Goal: Information Seeking & Learning: Learn about a topic

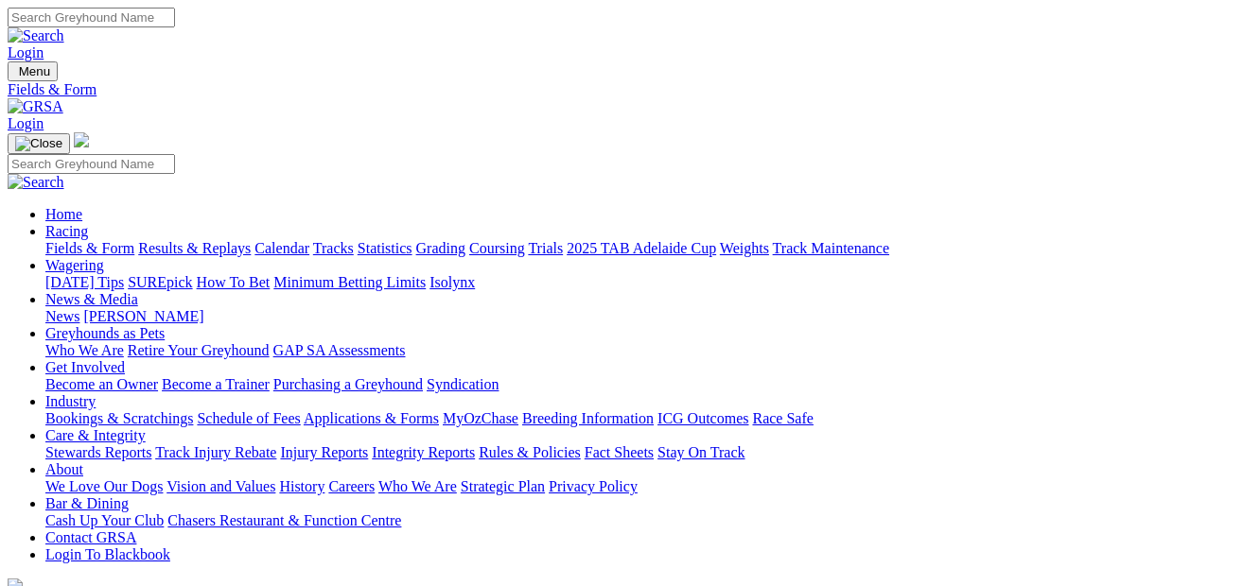
select select "[GEOGRAPHIC_DATA]"
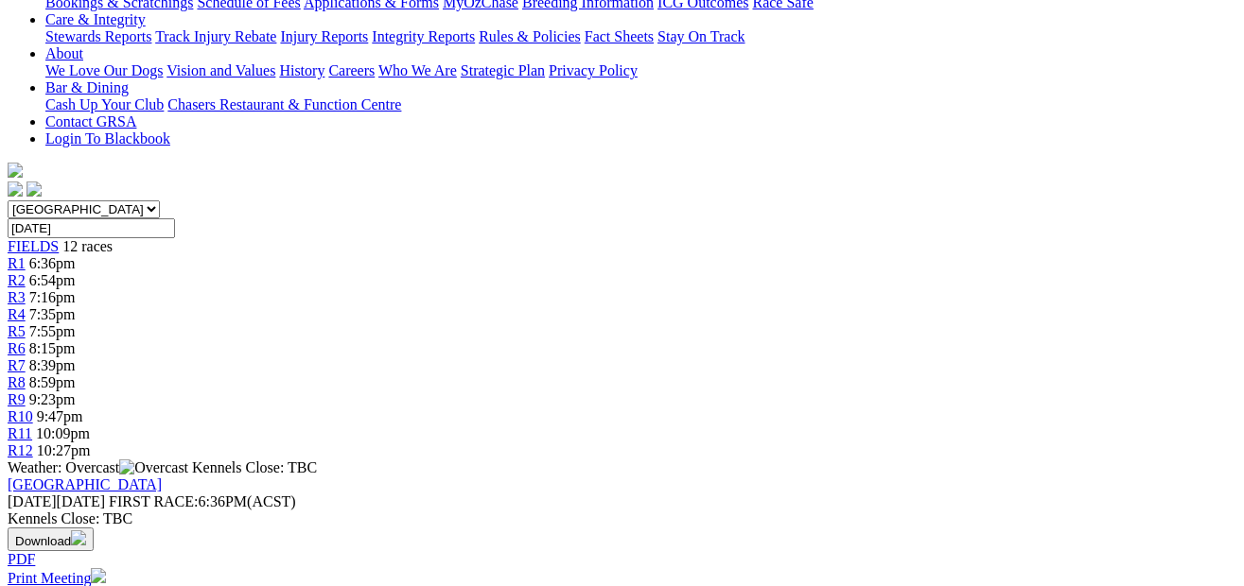
scroll to position [108, 0]
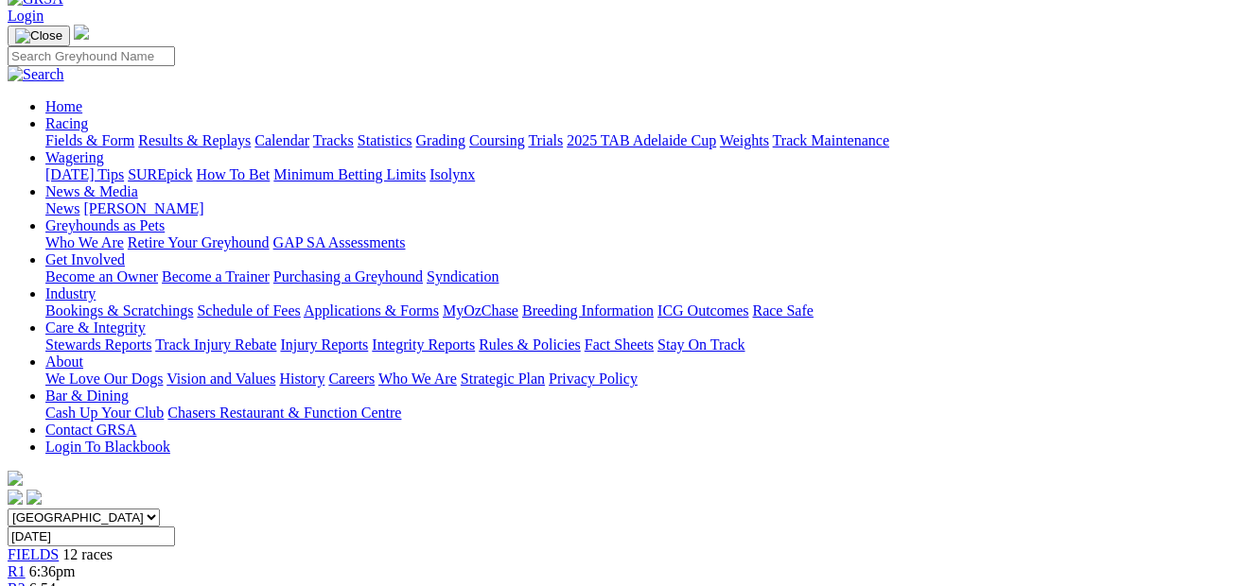
click at [262, 581] on div "R2 6:54pm" at bounding box center [622, 589] width 1229 height 17
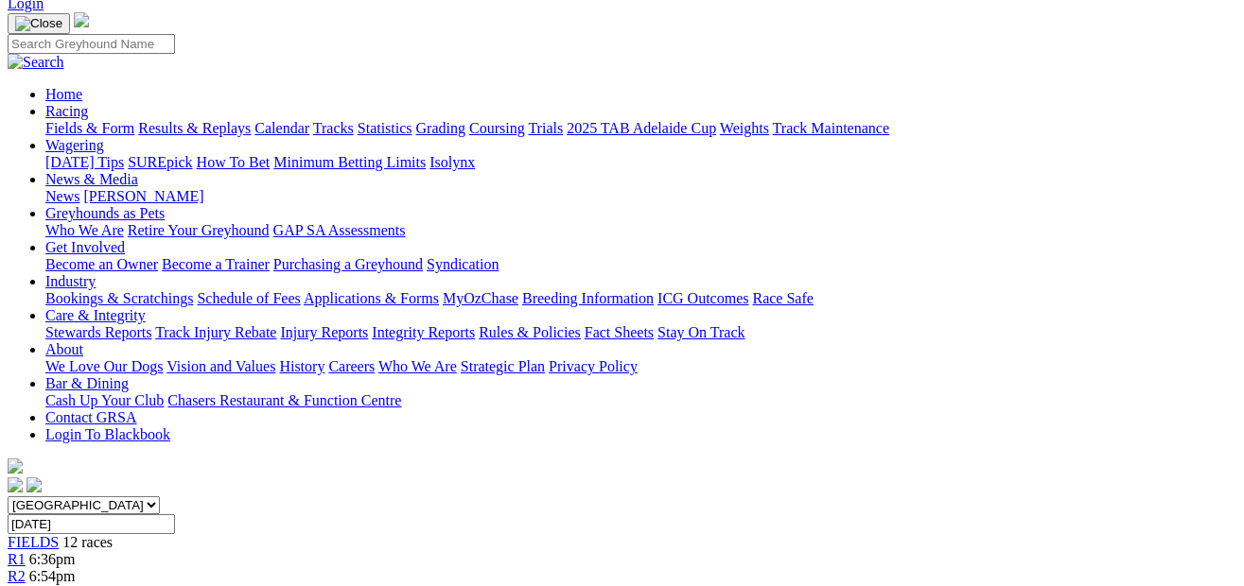
scroll to position [95, 0]
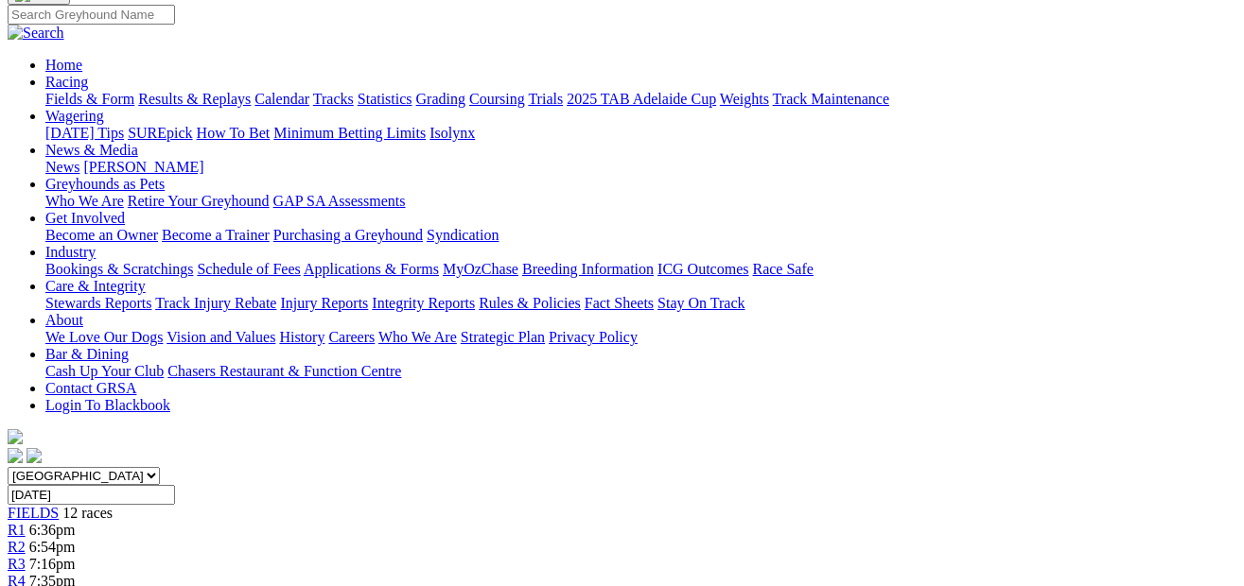
scroll to position [82, 0]
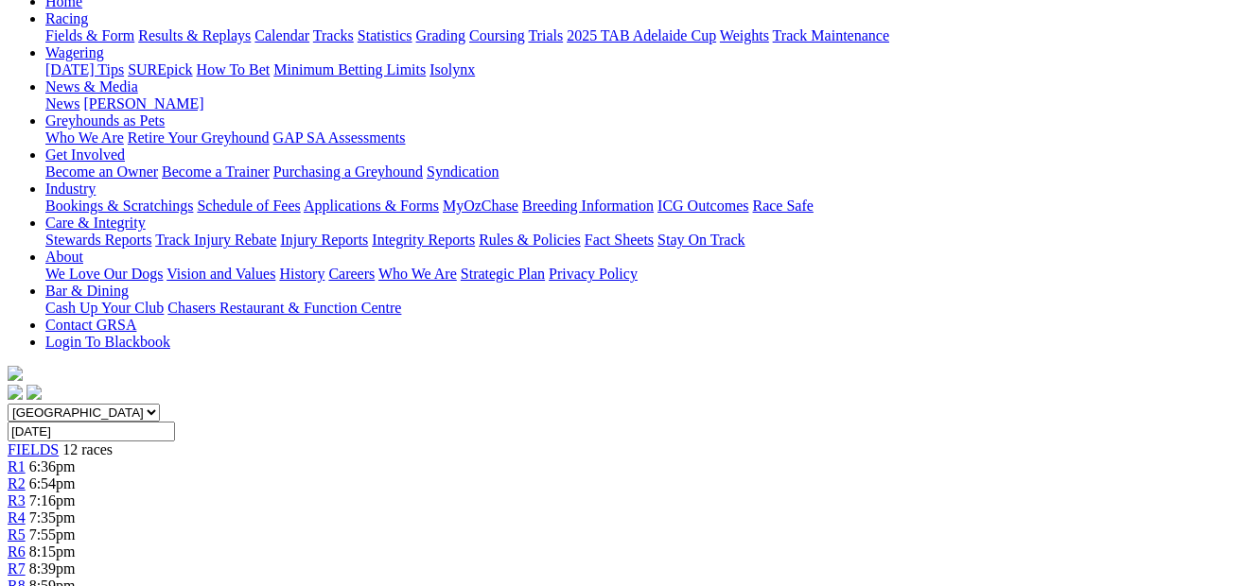
scroll to position [206, 0]
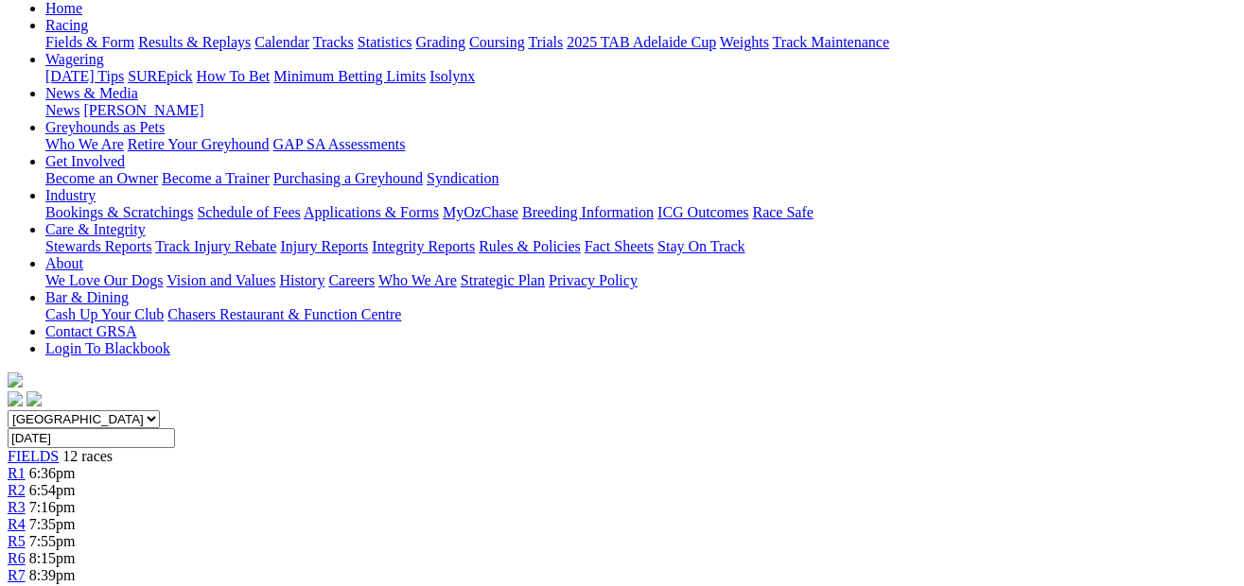
click at [26, 568] on link "R7" at bounding box center [17, 576] width 18 height 16
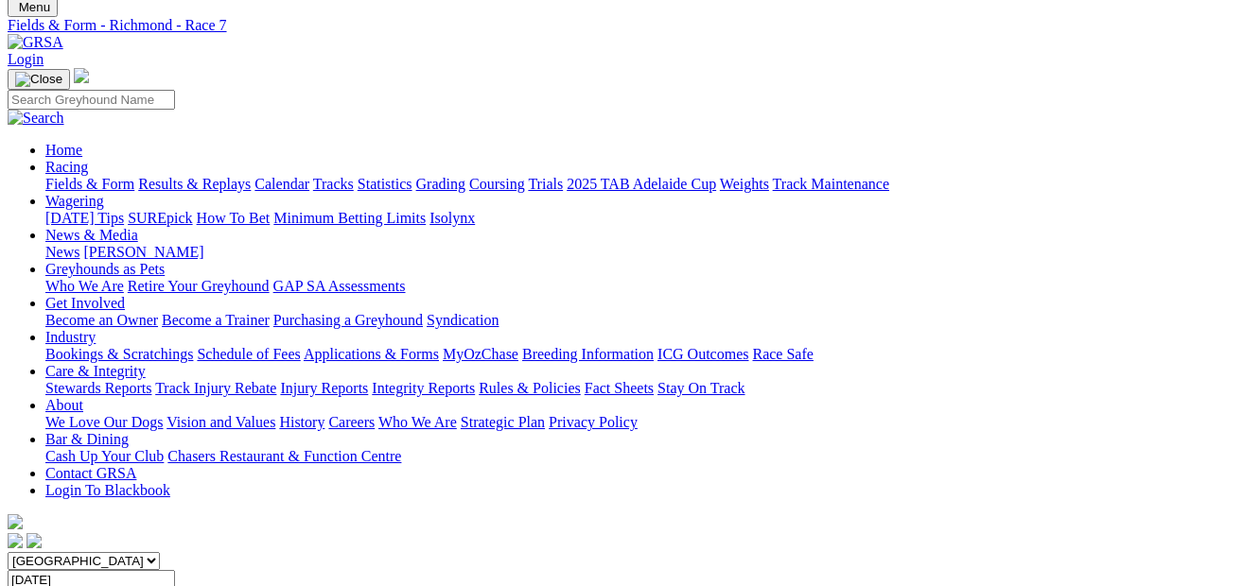
scroll to position [52, 0]
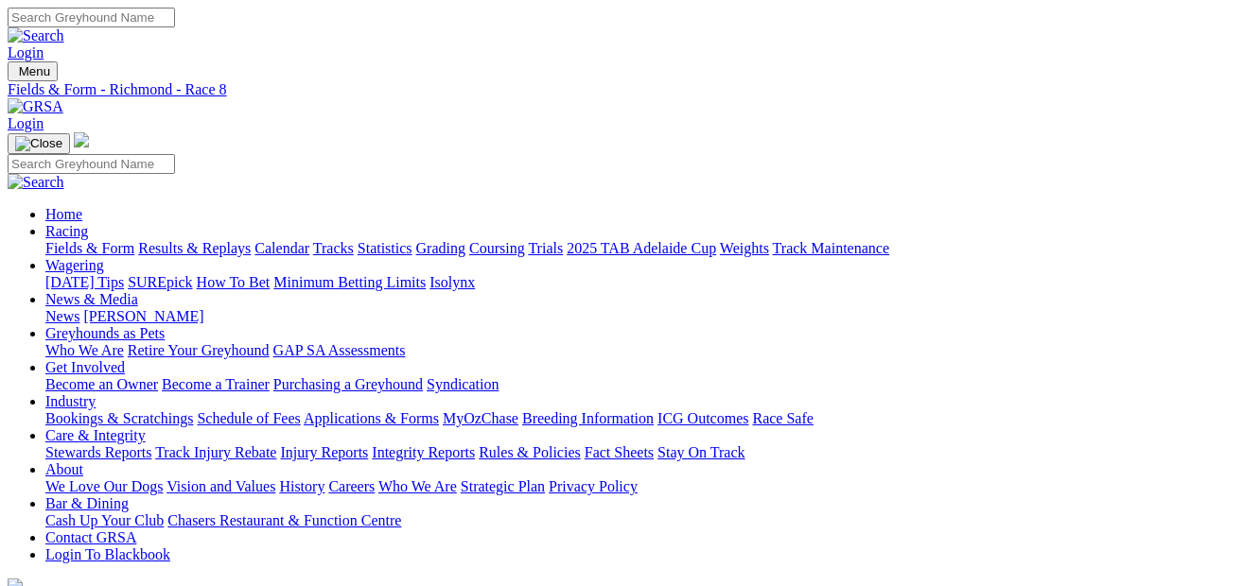
select select "QLD"
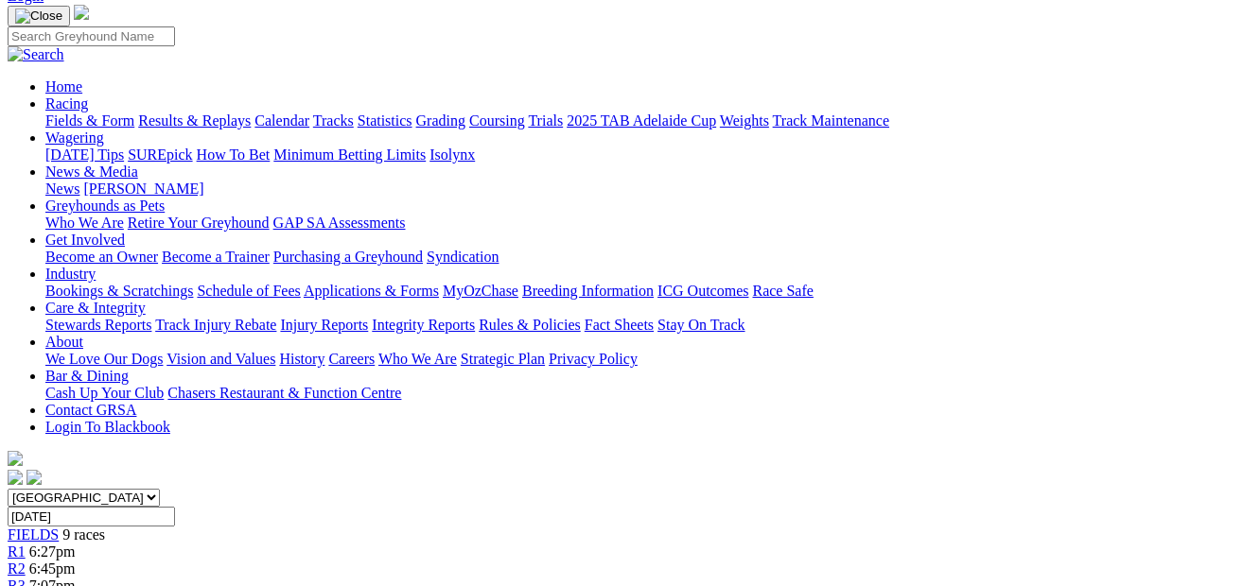
scroll to position [67, 0]
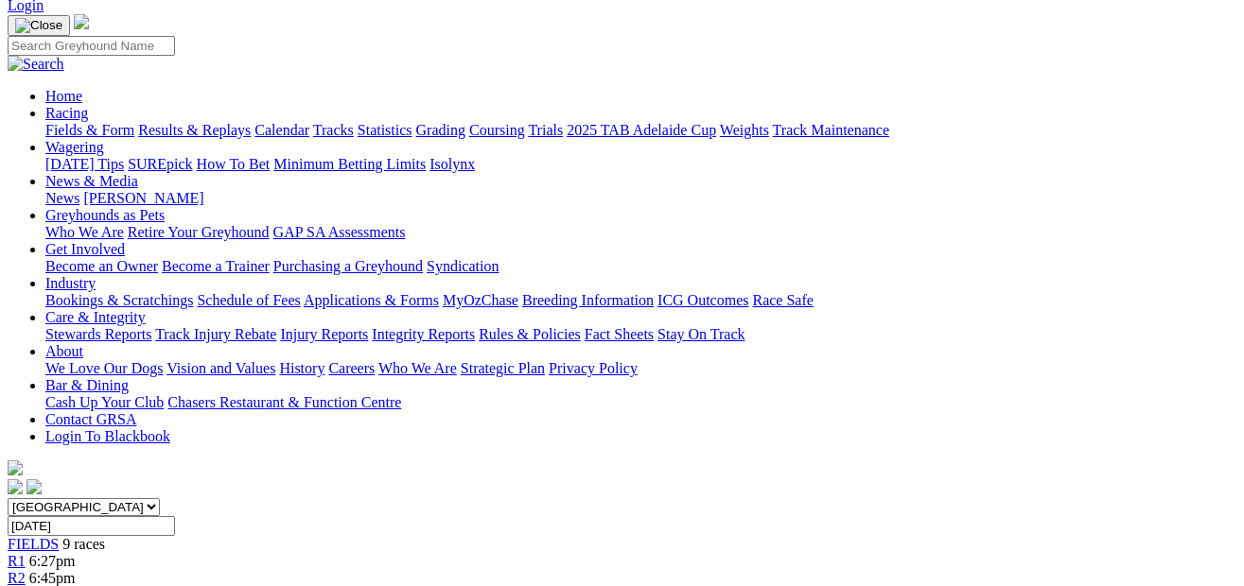
scroll to position [112, 0]
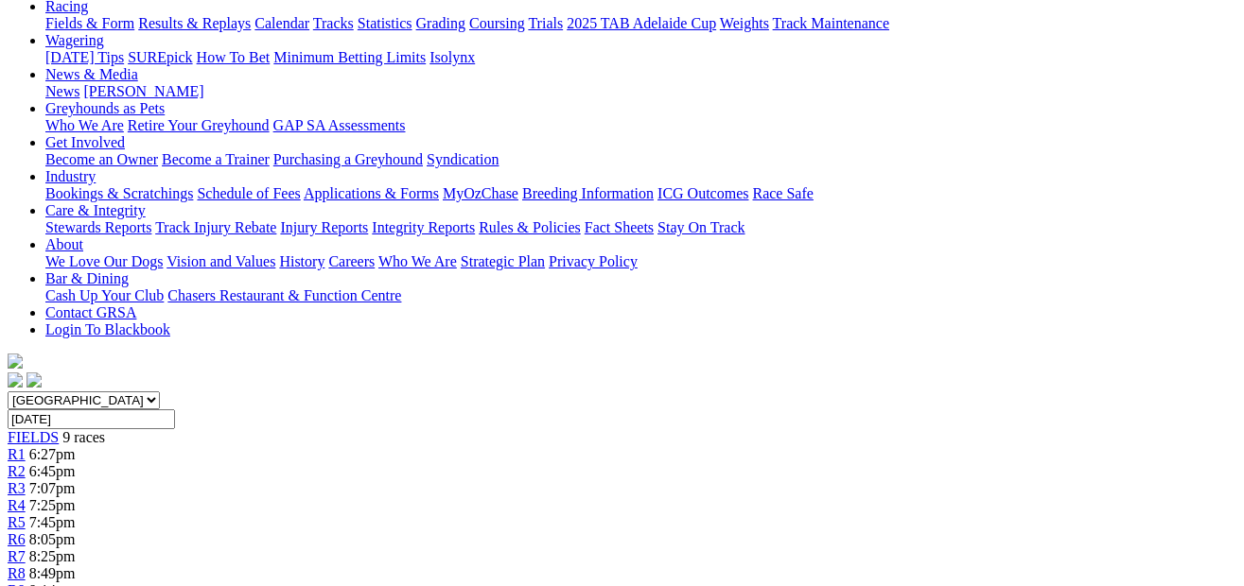
scroll to position [210, 0]
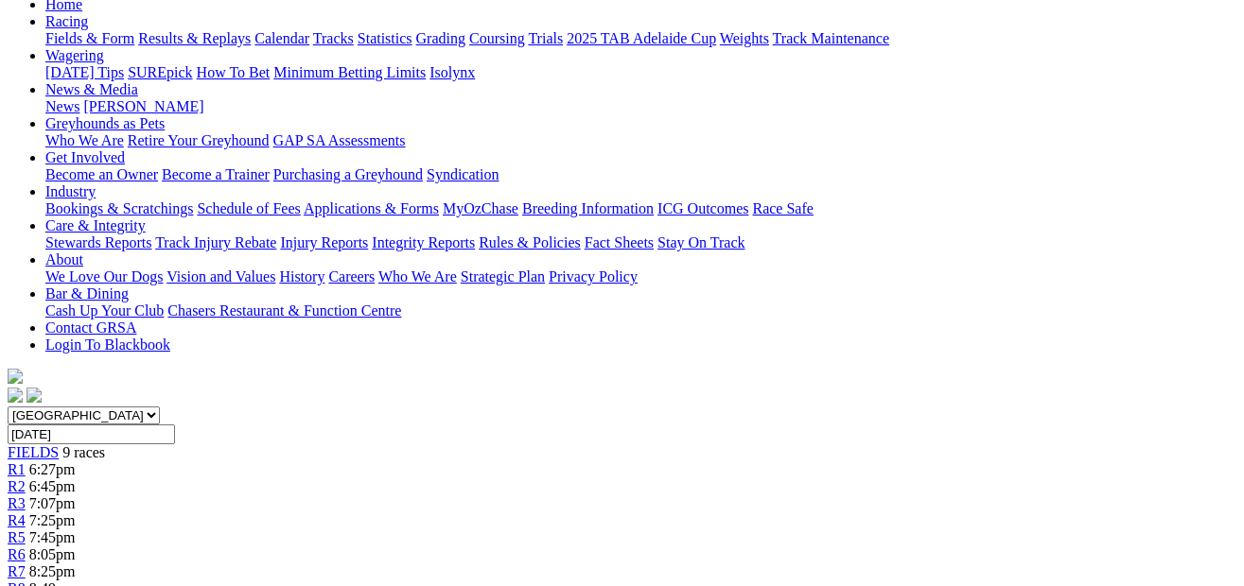
click at [76, 530] on span "7:45pm" at bounding box center [52, 538] width 46 height 16
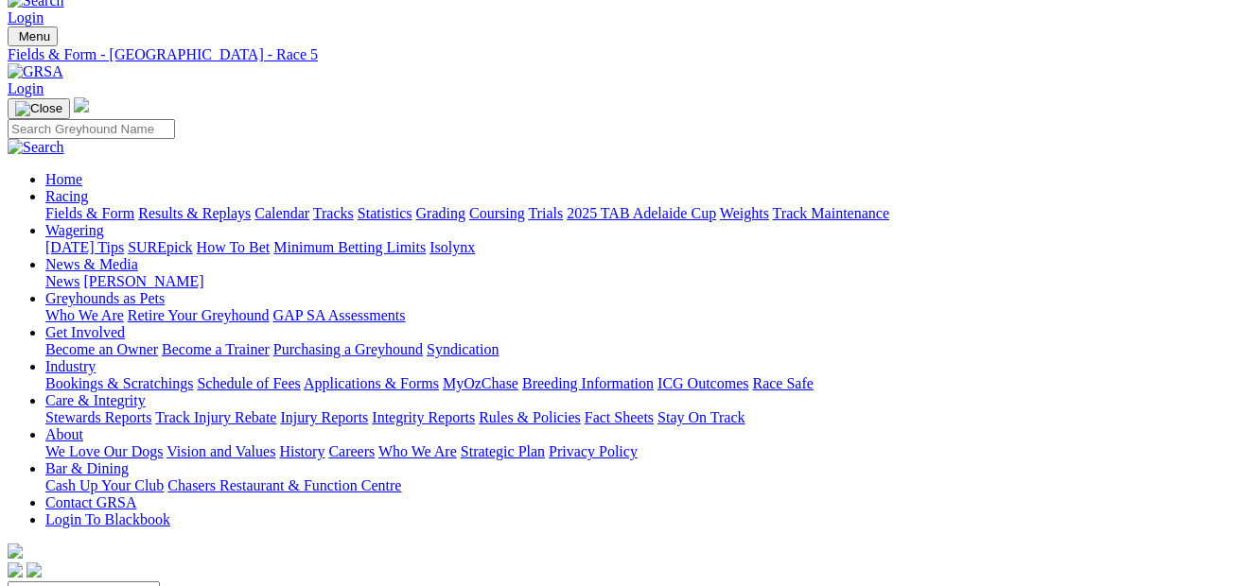
scroll to position [14, 0]
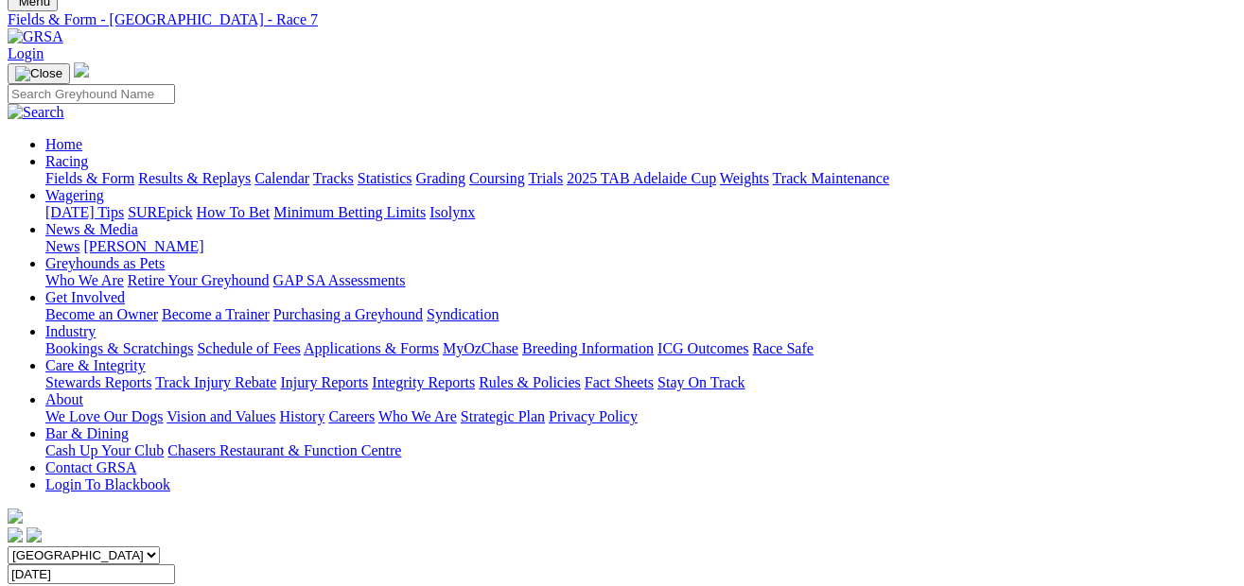
scroll to position [35, 0]
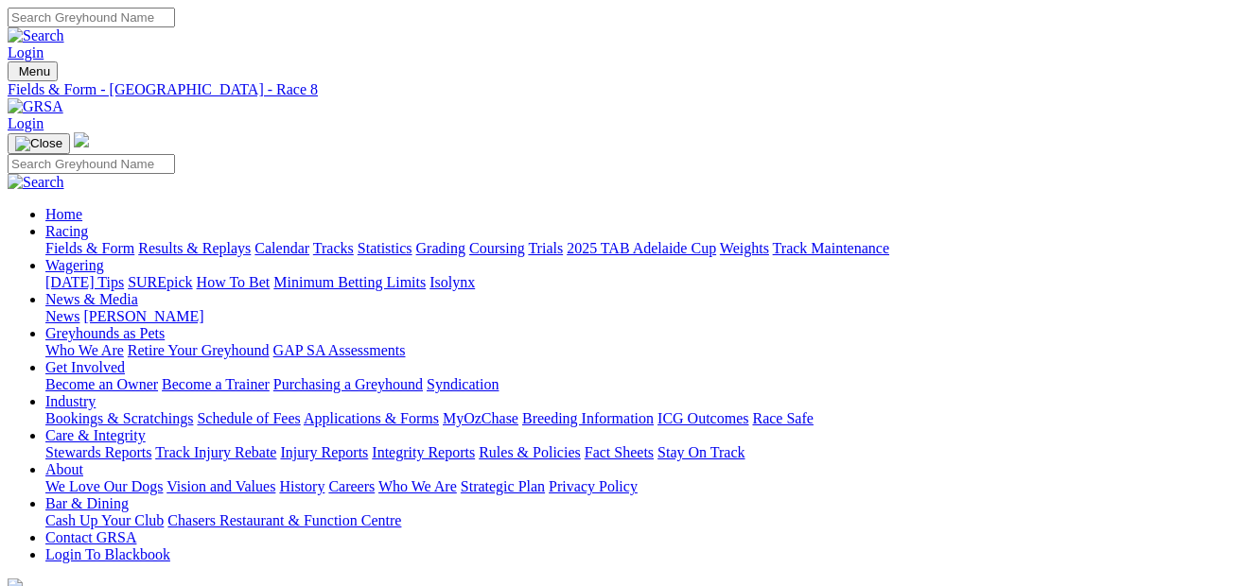
select select "VIC"
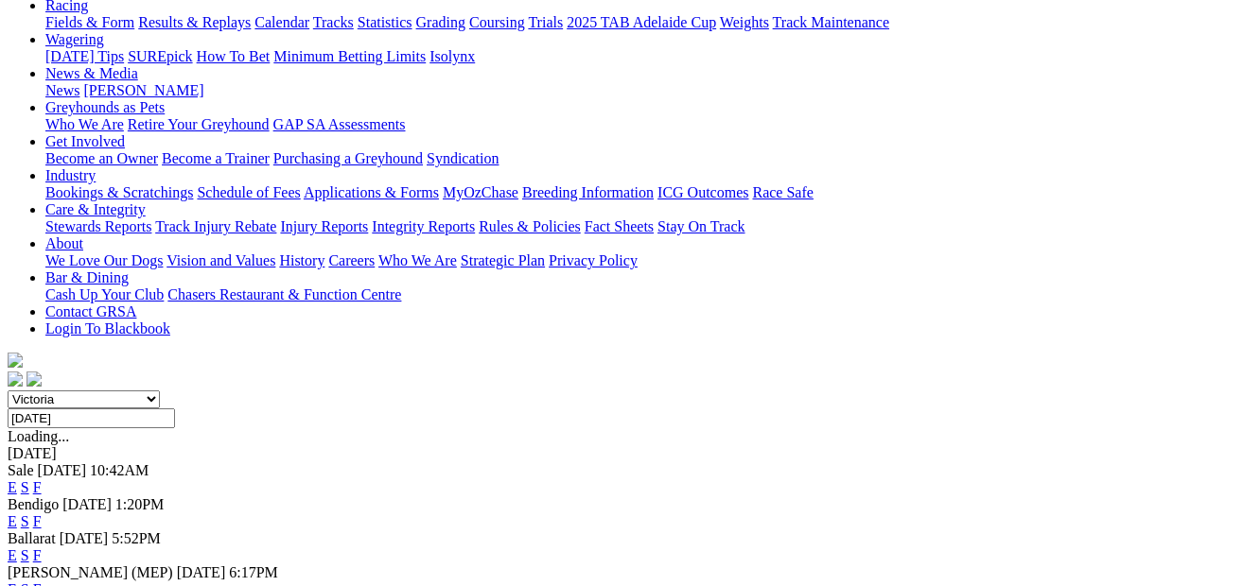
scroll to position [229, 0]
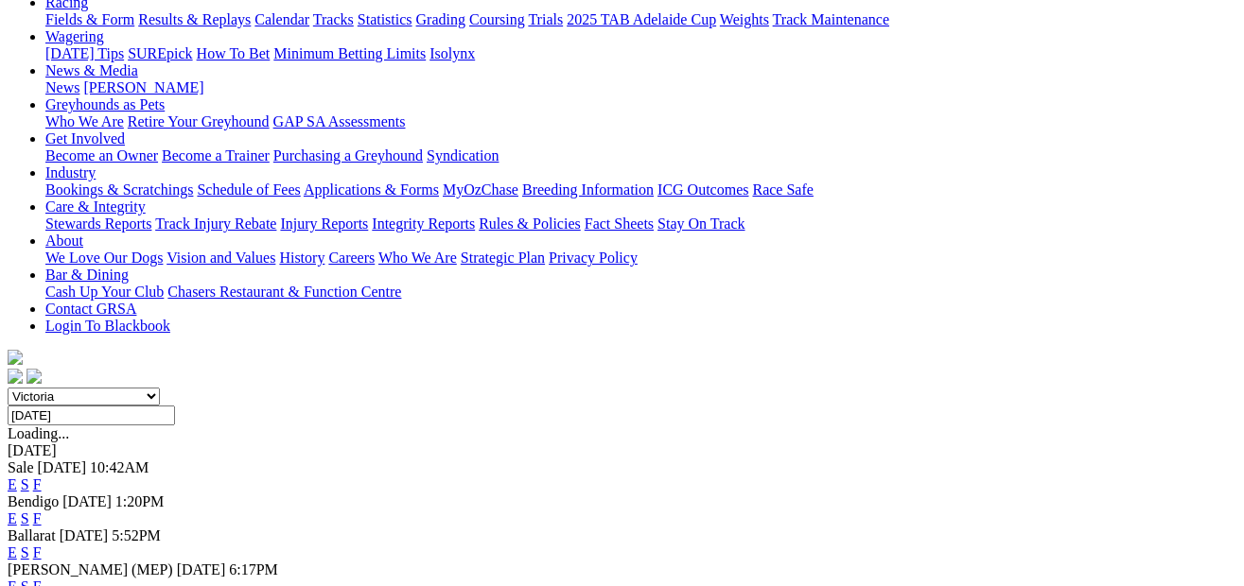
click at [17, 579] on link "E" at bounding box center [12, 587] width 9 height 16
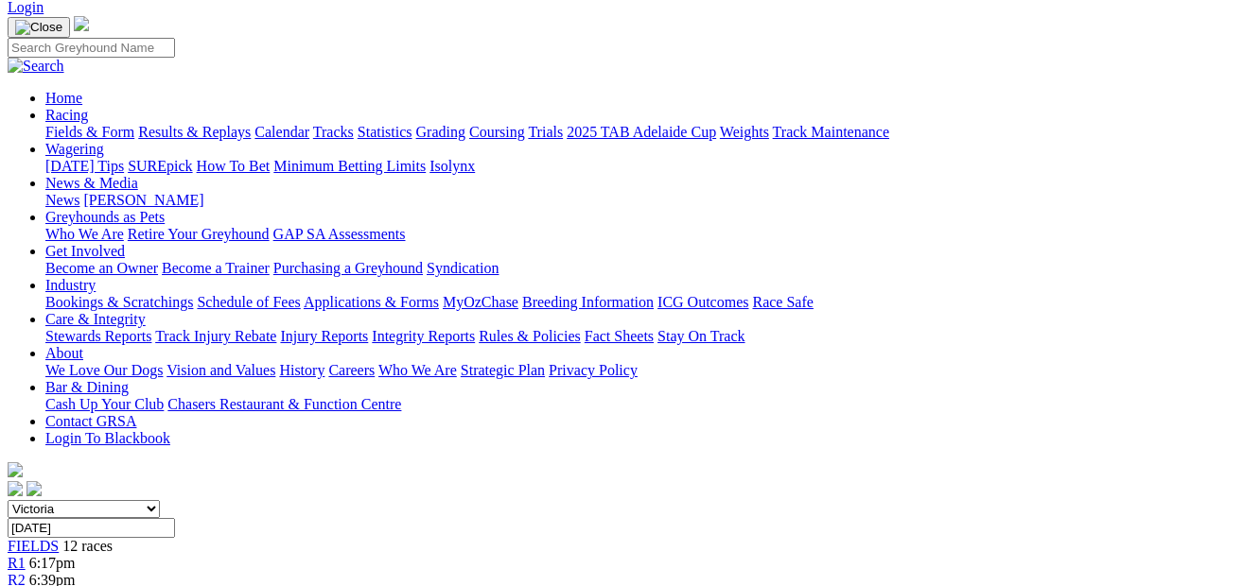
scroll to position [26, 0]
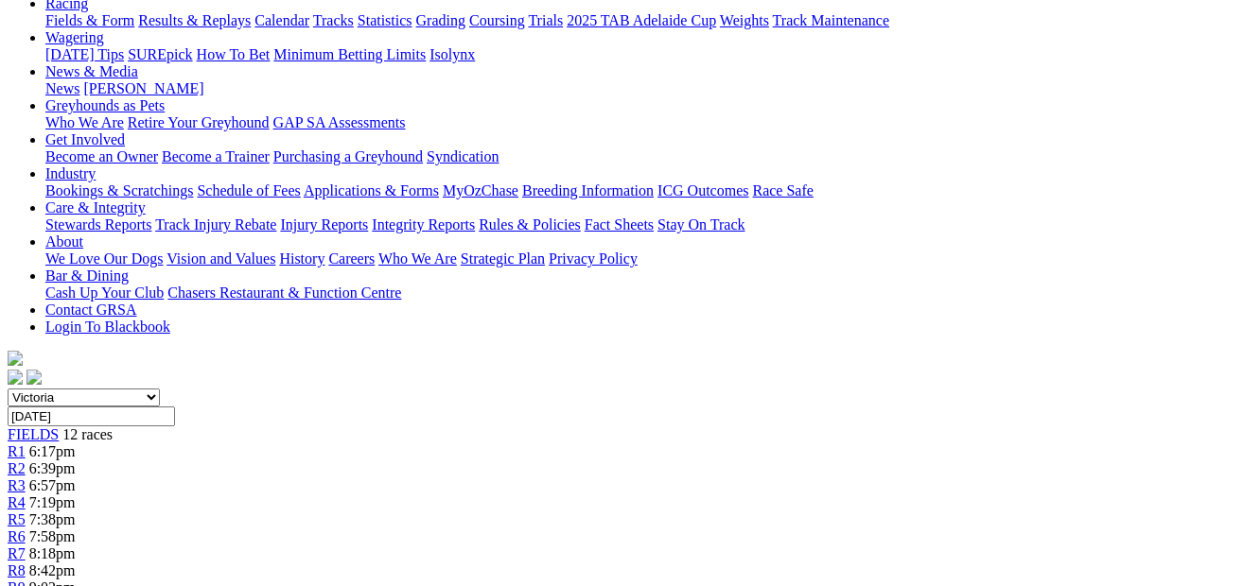
scroll to position [95, 0]
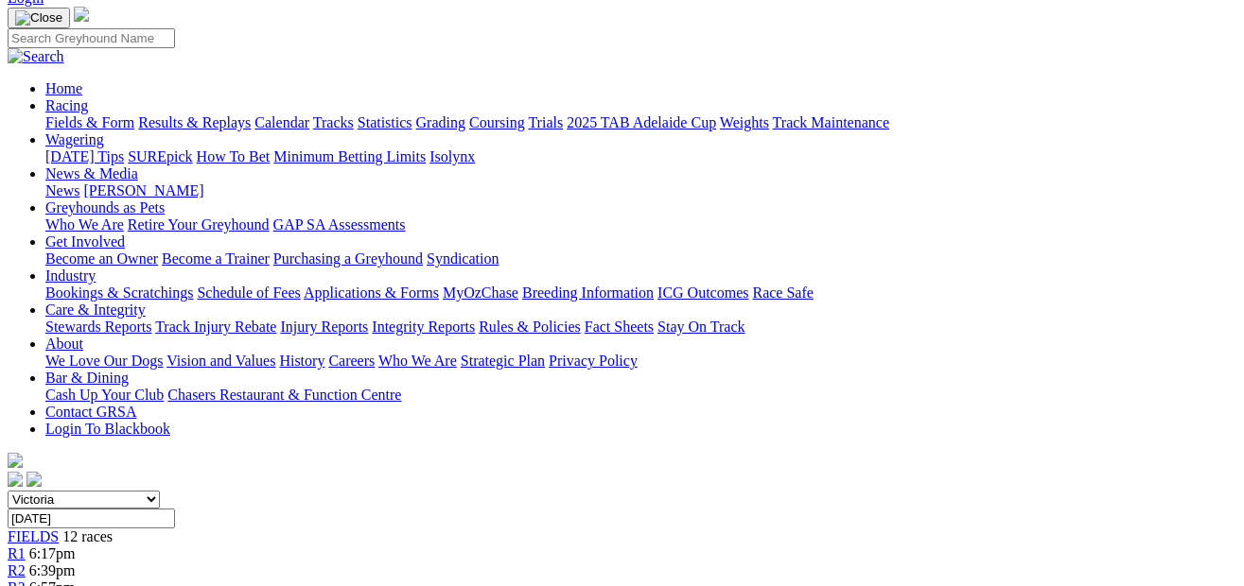
scroll to position [87, 0]
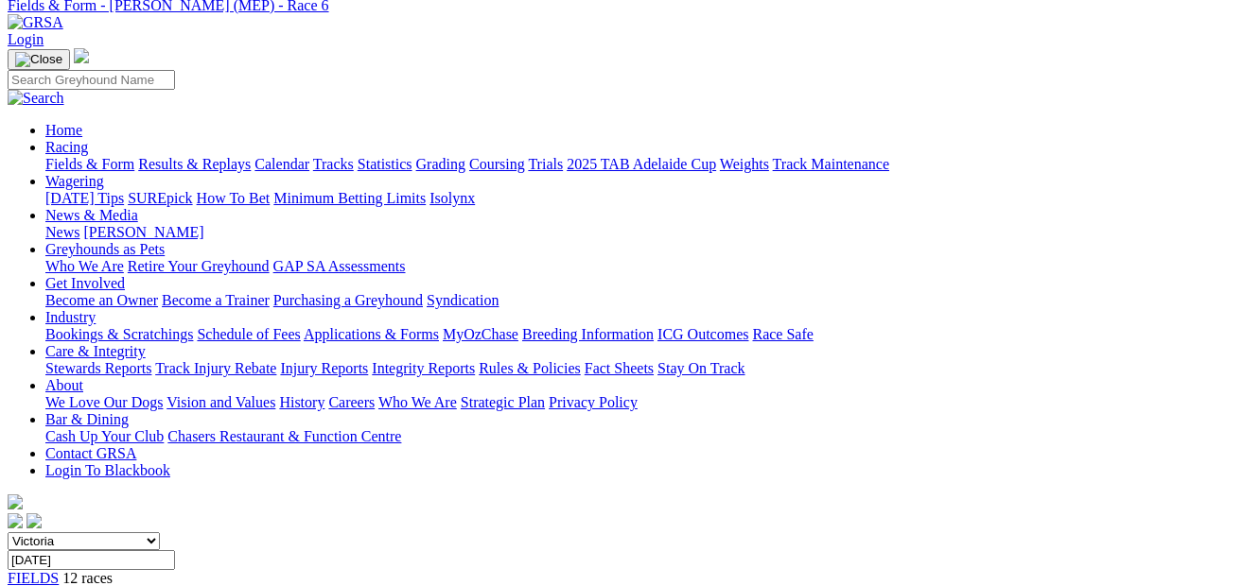
scroll to position [78, 0]
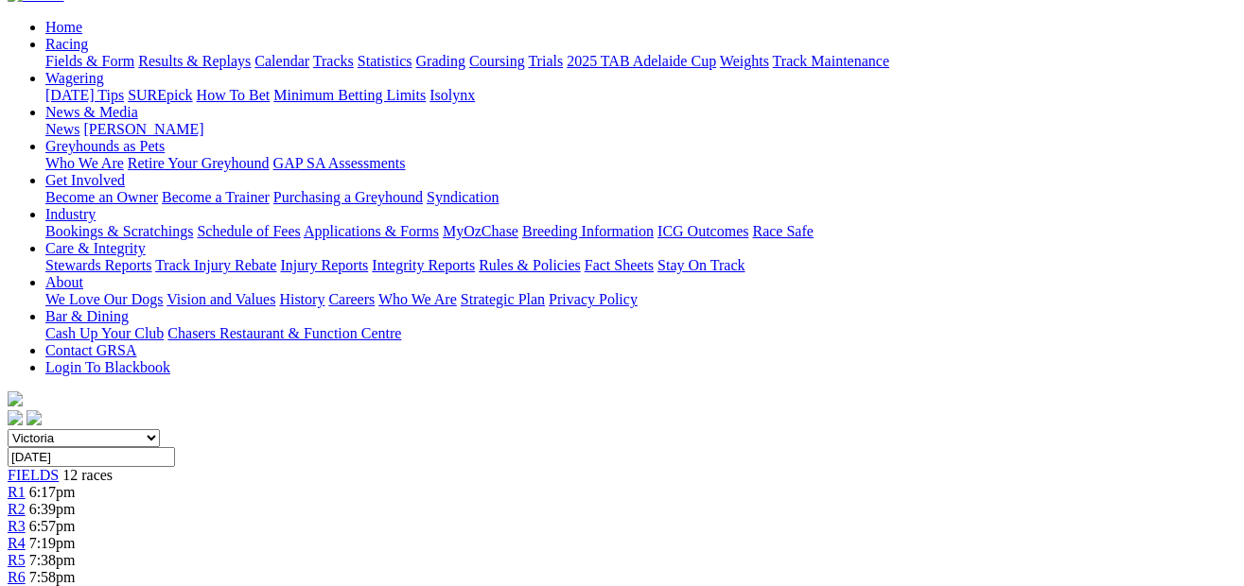
scroll to position [181, 0]
